Goal: Entertainment & Leisure: Consume media (video, audio)

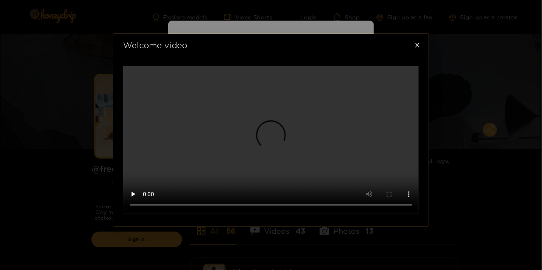
click at [426, 57] on span "Close" at bounding box center [417, 45] width 23 height 23
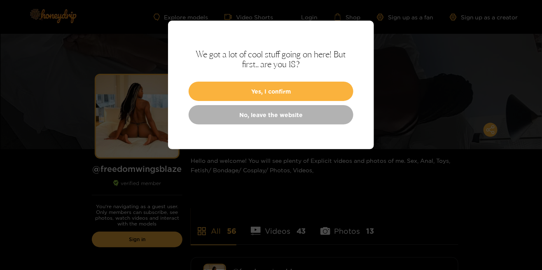
click at [327, 92] on button "Yes, I confirm" at bounding box center [271, 91] width 165 height 19
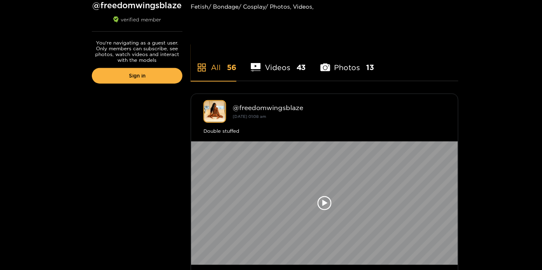
scroll to position [166, 0]
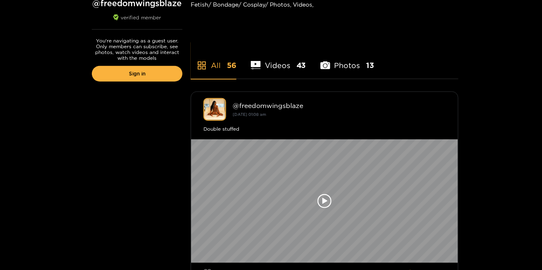
click at [332, 195] on div at bounding box center [324, 201] width 267 height 124
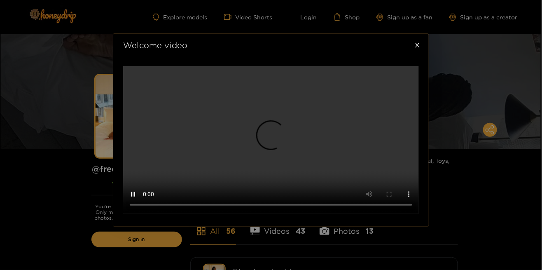
scroll to position [189, 0]
